Goal: Task Accomplishment & Management: Use online tool/utility

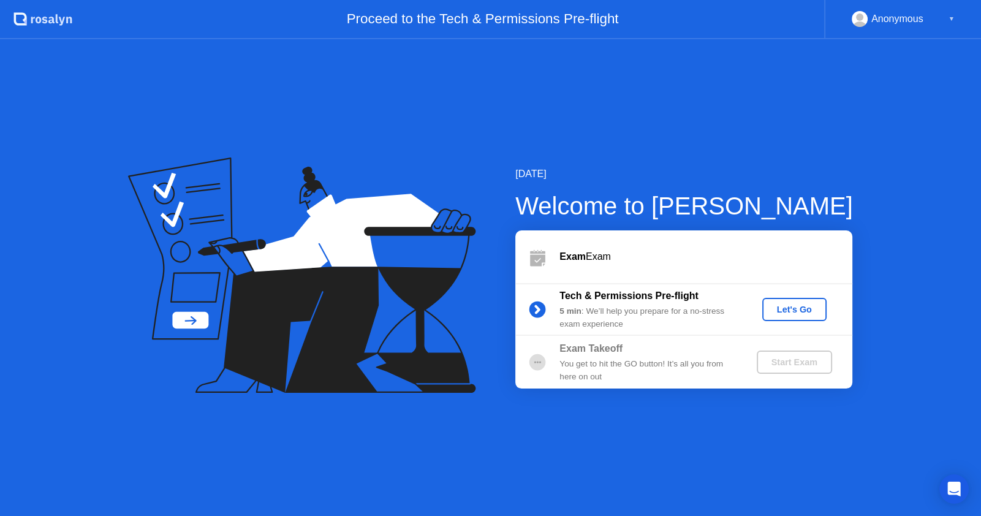
click at [797, 305] on div "Let's Go" at bounding box center [794, 309] width 55 height 10
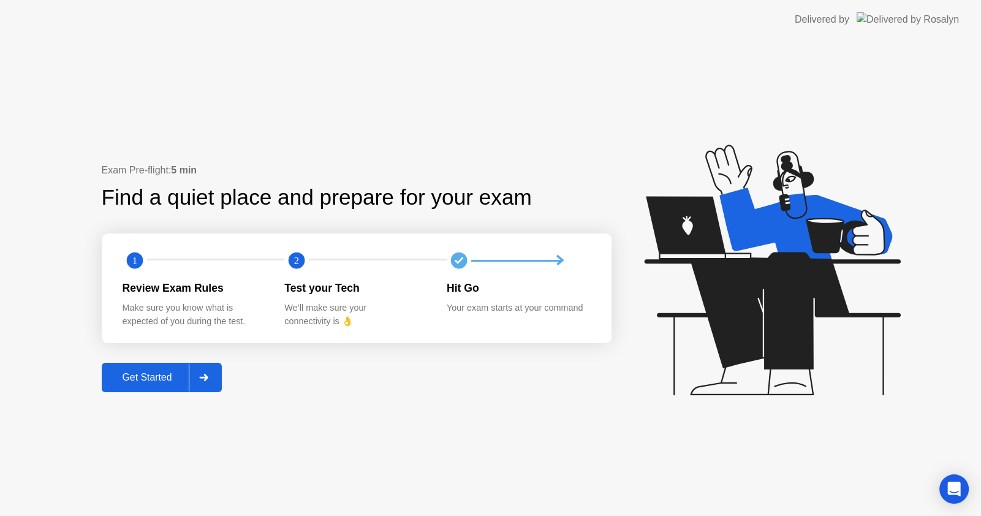
click at [149, 380] on div "Get Started" at bounding box center [147, 377] width 84 height 11
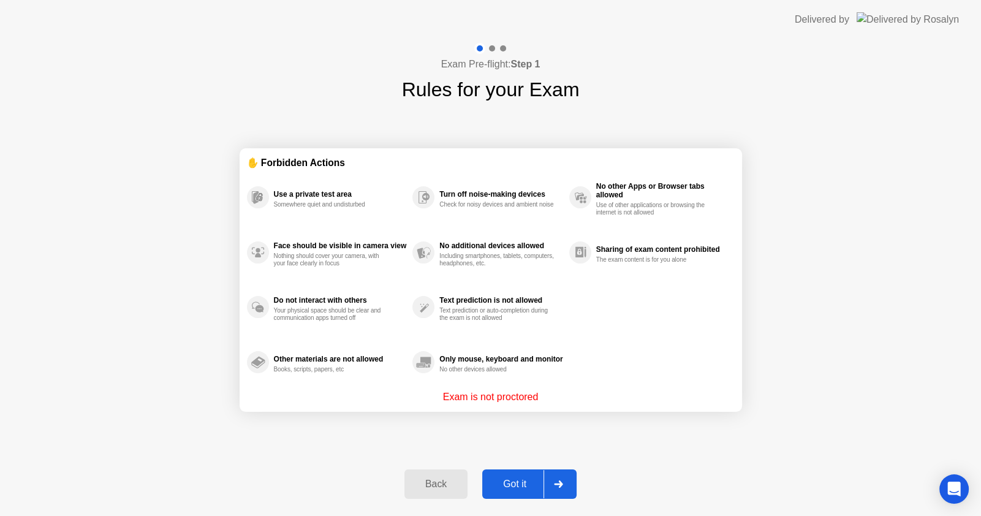
click at [512, 483] on div "Got it" at bounding box center [515, 483] width 58 height 11
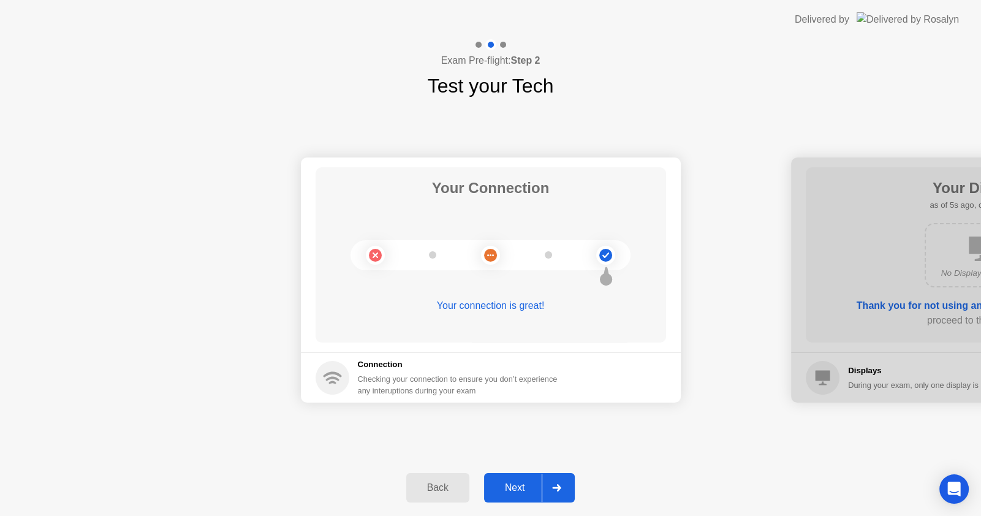
click at [517, 492] on div "Next" at bounding box center [515, 487] width 55 height 11
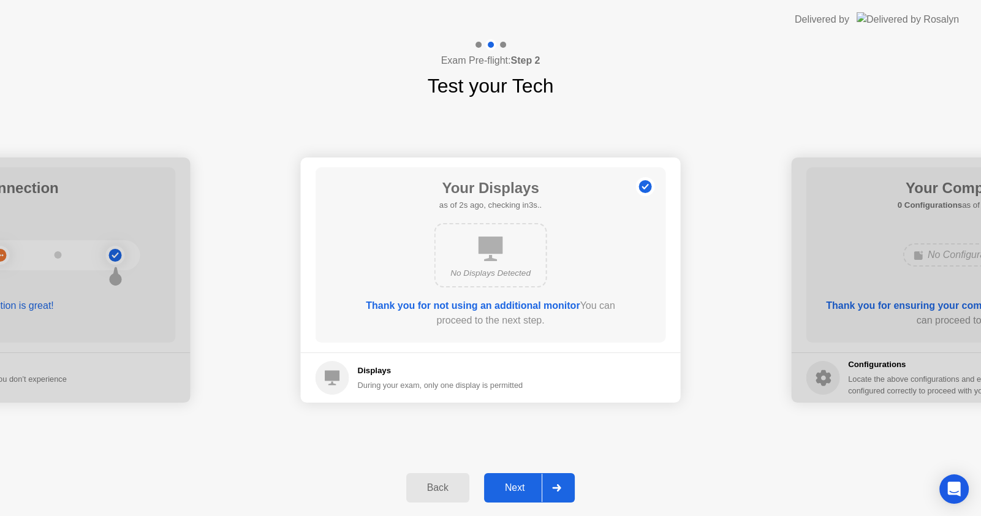
click at [517, 491] on div "Next" at bounding box center [515, 487] width 55 height 11
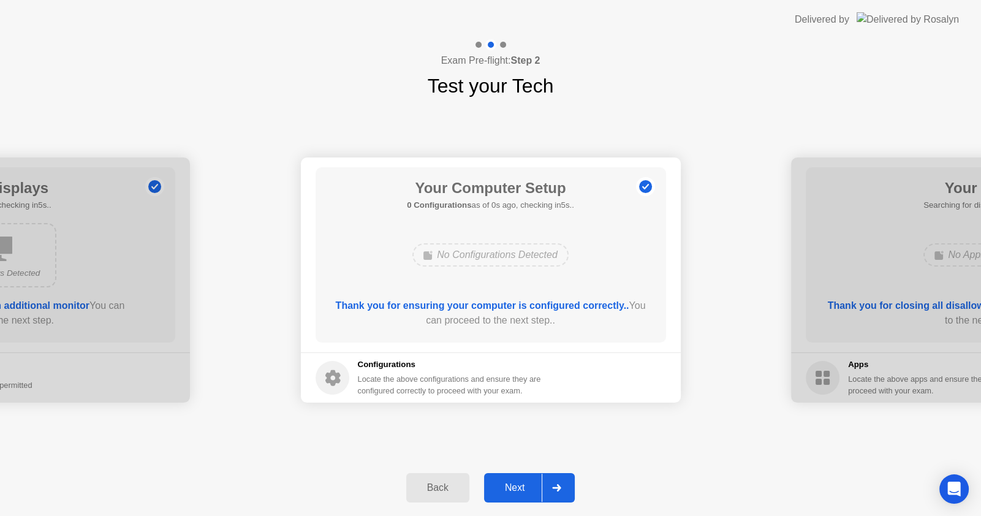
click at [517, 491] on div "Next" at bounding box center [515, 487] width 55 height 11
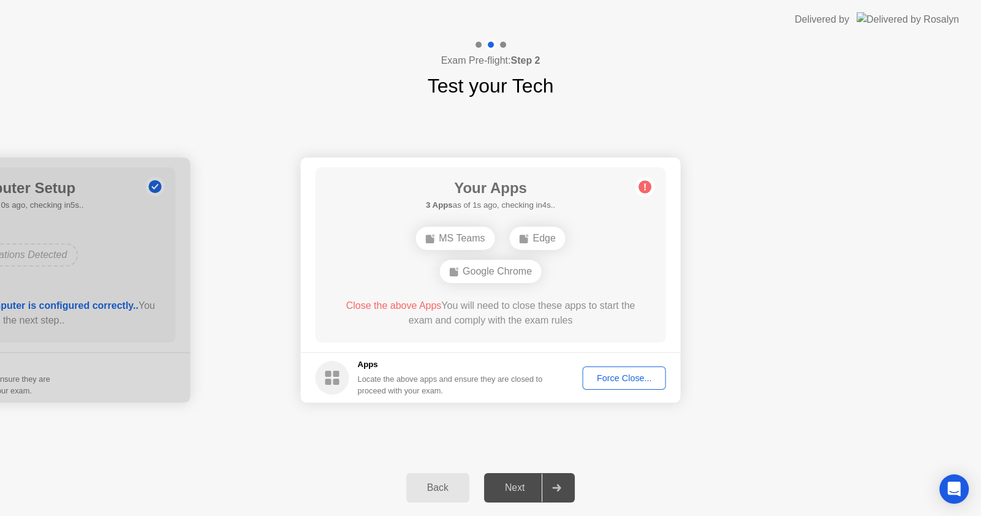
click at [517, 491] on div "Next" at bounding box center [515, 487] width 55 height 11
click at [518, 487] on div "Next" at bounding box center [515, 487] width 55 height 11
click at [609, 374] on div "Force Close..." at bounding box center [624, 378] width 75 height 10
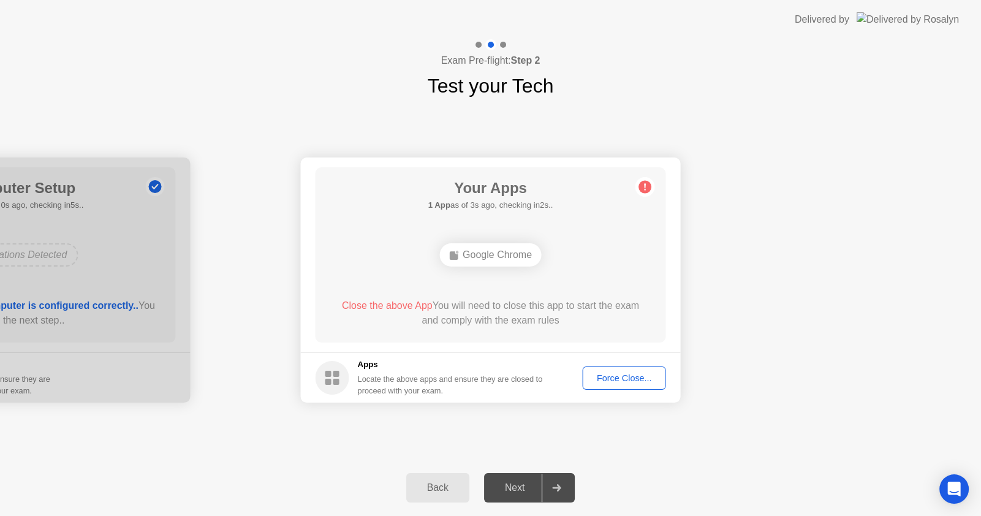
click at [738, 422] on div "Your Connection Your connection is great! Connection Checking your connection t…" at bounding box center [490, 279] width 981 height 359
click at [510, 485] on div "Next" at bounding box center [515, 487] width 55 height 11
click at [553, 488] on icon at bounding box center [556, 487] width 9 height 7
click at [606, 379] on div "Force Close..." at bounding box center [624, 378] width 75 height 10
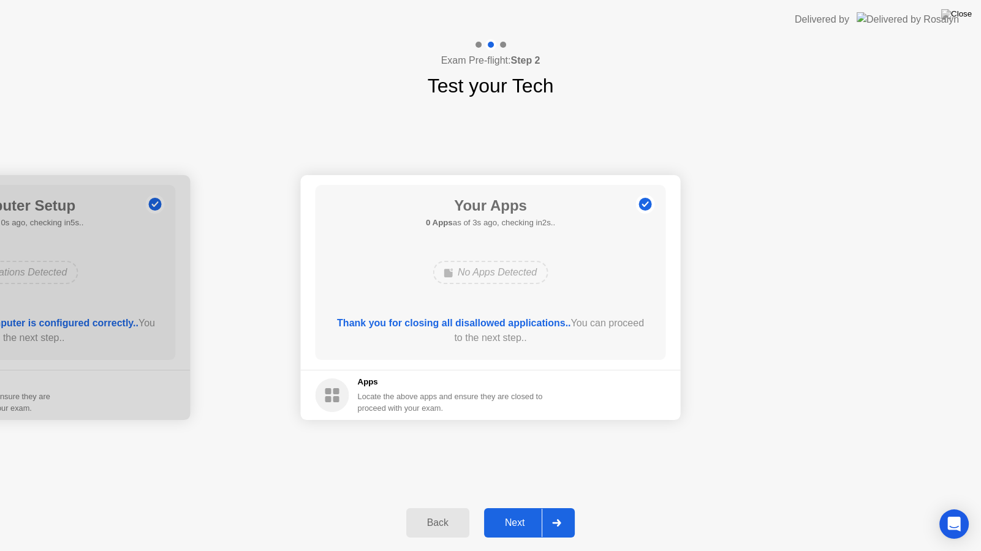
click at [515, 515] on div "Next" at bounding box center [515, 523] width 55 height 11
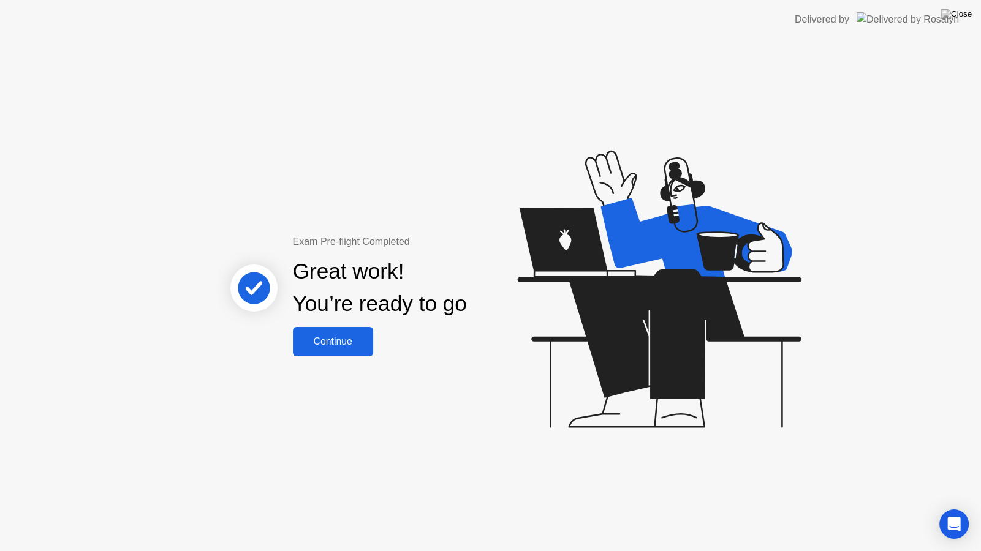
click at [350, 346] on div "Continue" at bounding box center [333, 341] width 73 height 11
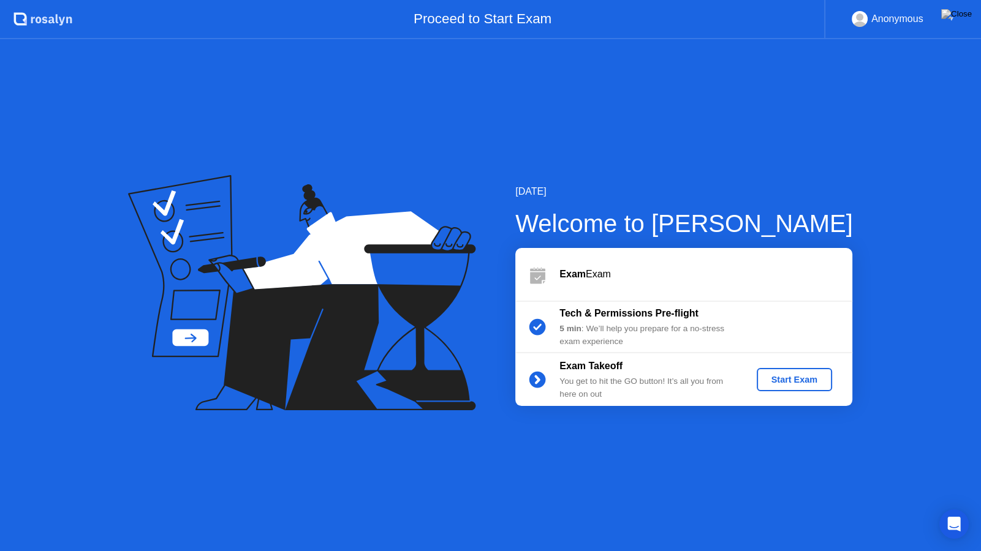
click at [778, 377] on div "Start Exam" at bounding box center [795, 380] width 66 height 10
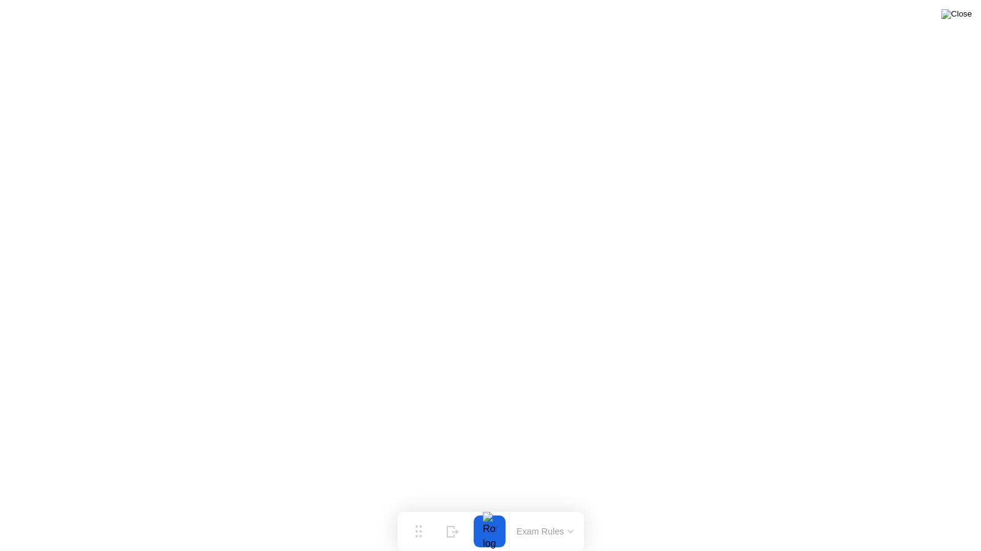
click at [967, 14] on img at bounding box center [956, 14] width 31 height 10
